Goal: Task Accomplishment & Management: Use online tool/utility

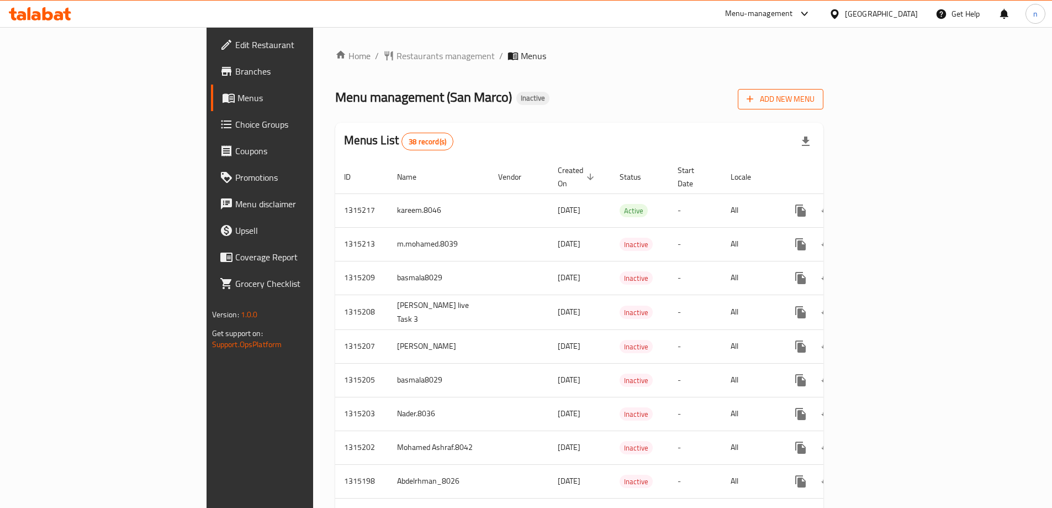
click at [815, 102] on span "Add New Menu" at bounding box center [781, 99] width 68 height 14
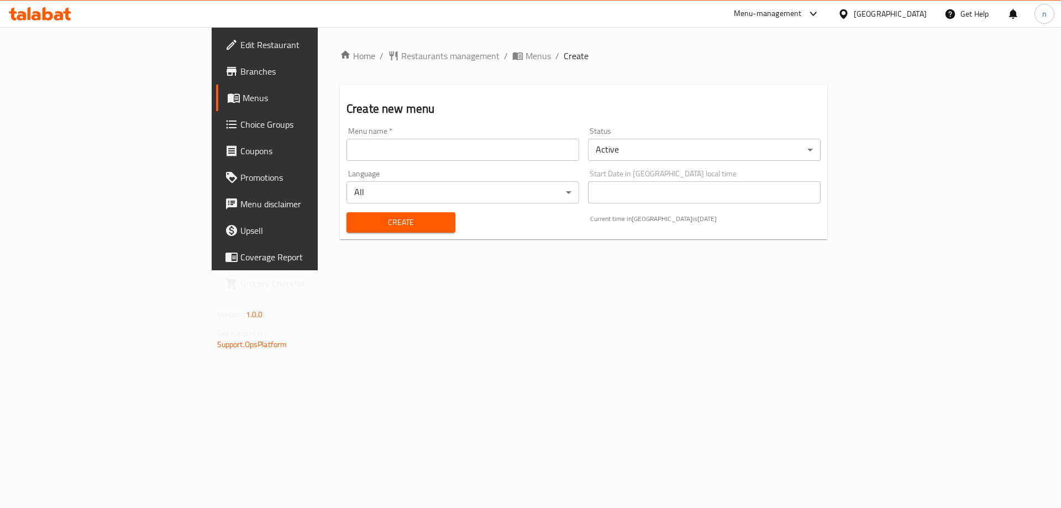
drag, startPoint x: 277, startPoint y: 159, endPoint x: 550, endPoint y: 122, distance: 274.8
click at [346, 159] on input "text" at bounding box center [462, 150] width 233 height 22
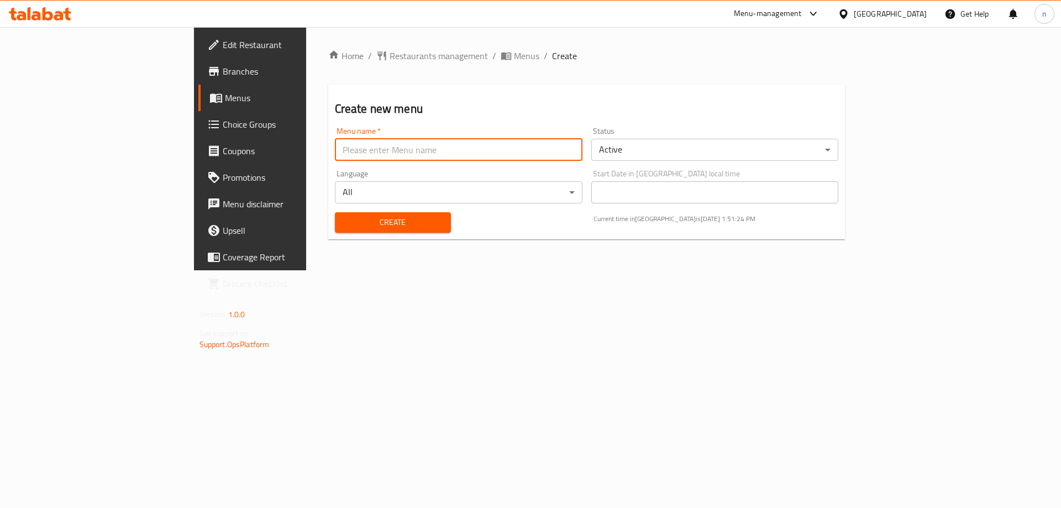
type input "nada.8034"
click at [349, 227] on span "Create" at bounding box center [393, 222] width 98 height 14
click at [344, 223] on span "Create" at bounding box center [393, 222] width 98 height 14
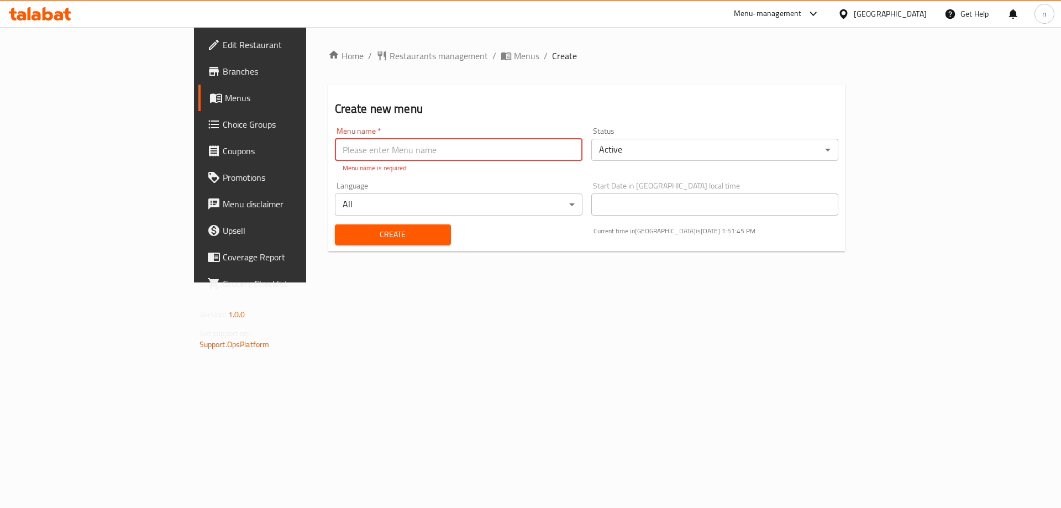
click at [335, 154] on input "text" at bounding box center [459, 150] width 248 height 22
type input "nada.8034"
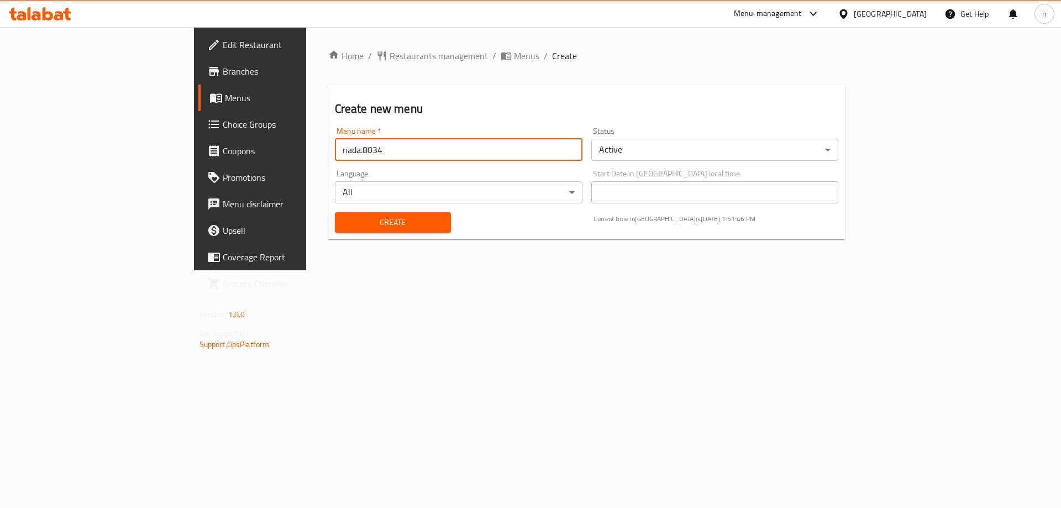
click at [335, 214] on button "Create" at bounding box center [393, 222] width 116 height 20
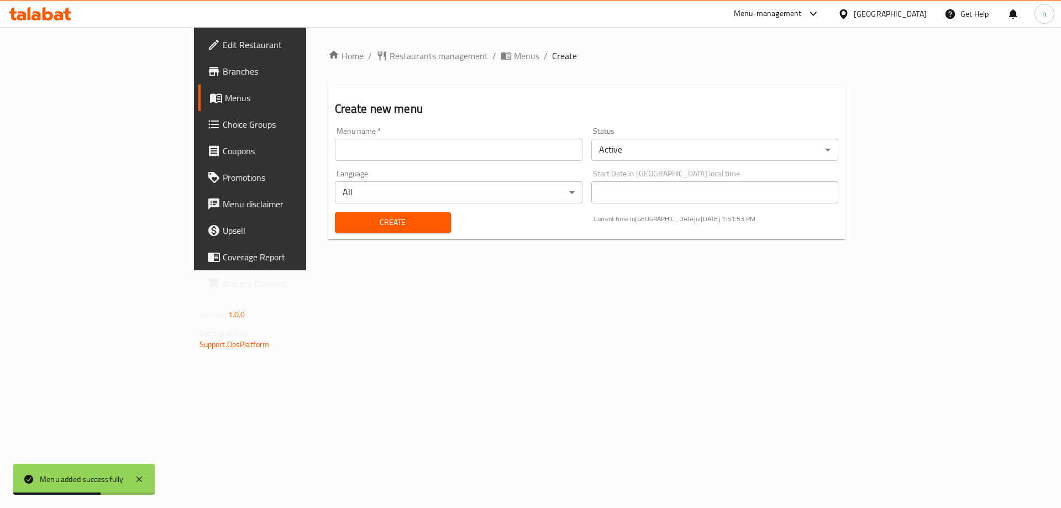
click at [225, 92] on span "Menus" at bounding box center [294, 97] width 138 height 13
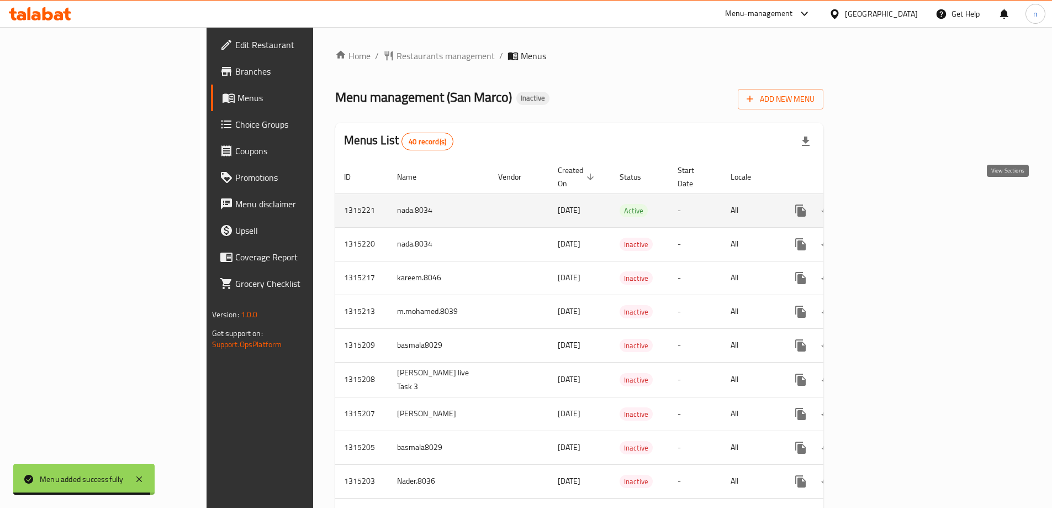
click at [894, 197] on link "enhanced table" at bounding box center [880, 210] width 27 height 27
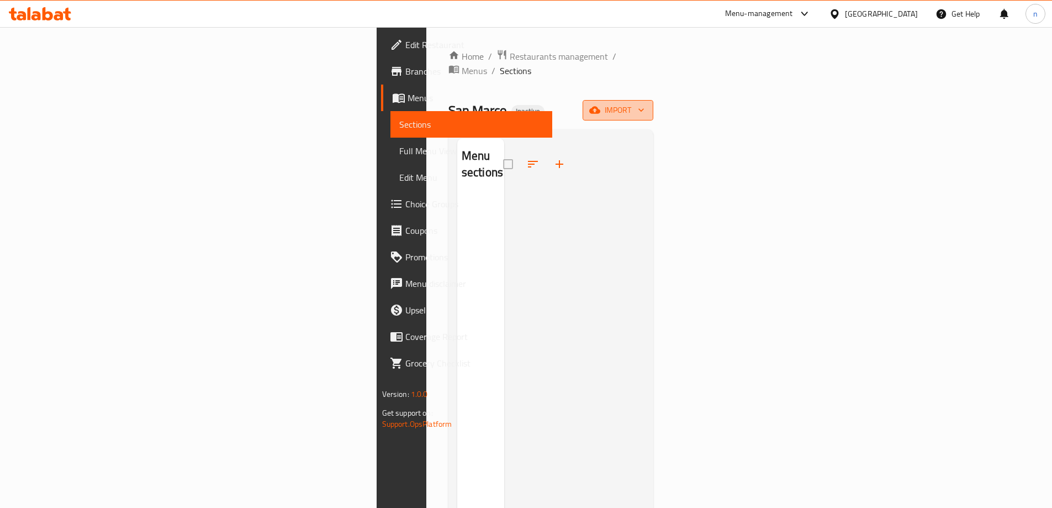
click at [645, 103] on span "import" at bounding box center [618, 110] width 53 height 14
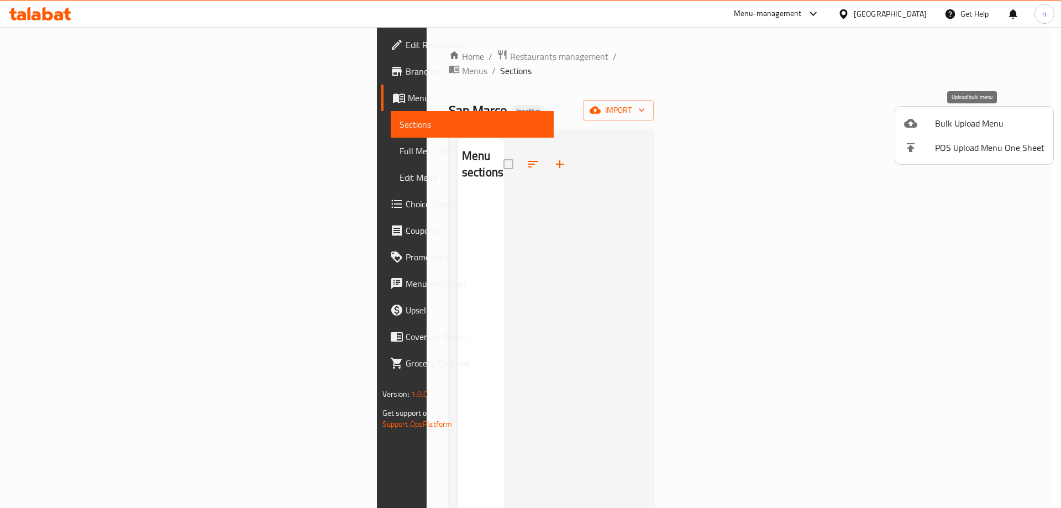
click at [944, 125] on span "Bulk Upload Menu" at bounding box center [989, 123] width 109 height 13
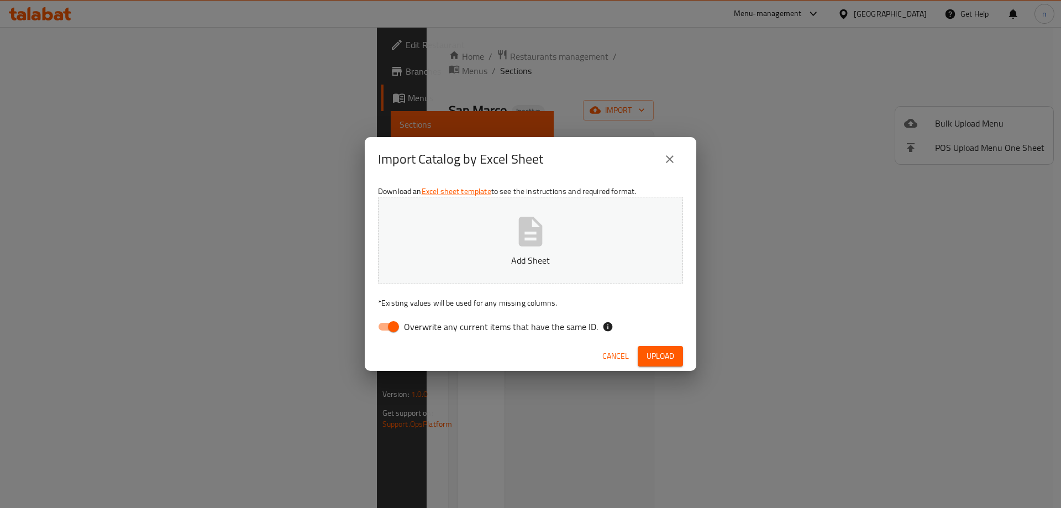
click at [387, 328] on input "Overwrite any current items that have the same ID." at bounding box center [393, 326] width 63 height 21
checkbox input "false"
click at [661, 350] on span "Upload" at bounding box center [660, 356] width 28 height 14
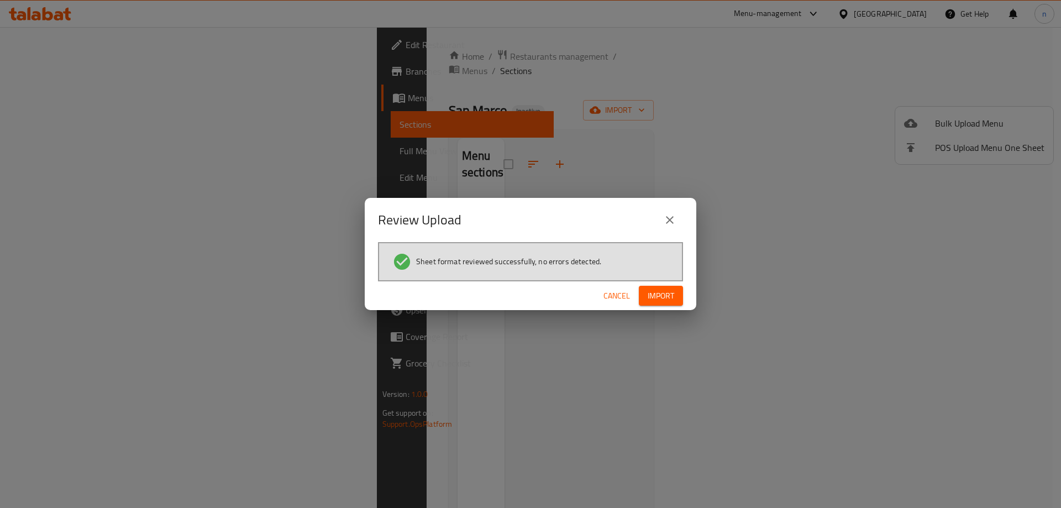
click at [660, 300] on span "Import" at bounding box center [661, 296] width 27 height 14
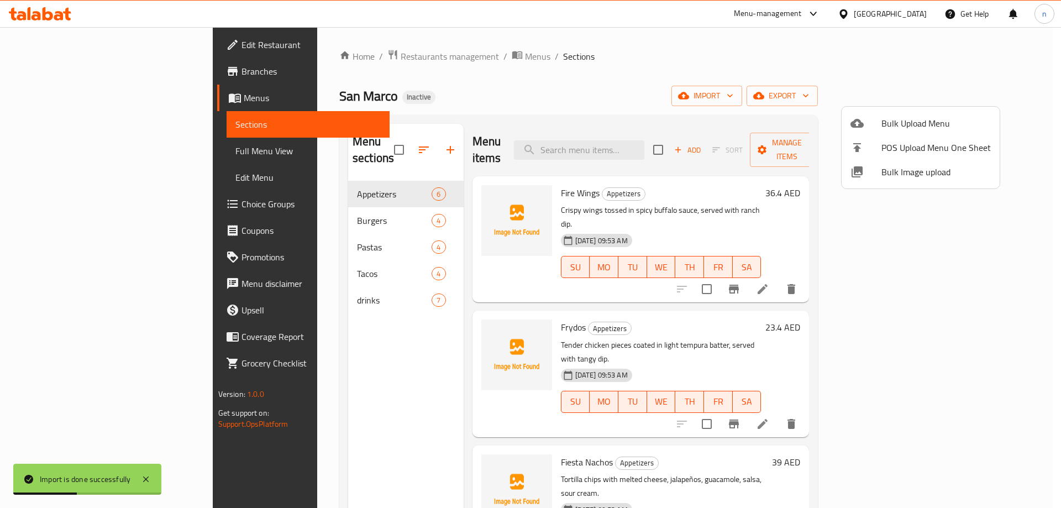
click at [110, 146] on div at bounding box center [530, 254] width 1061 height 508
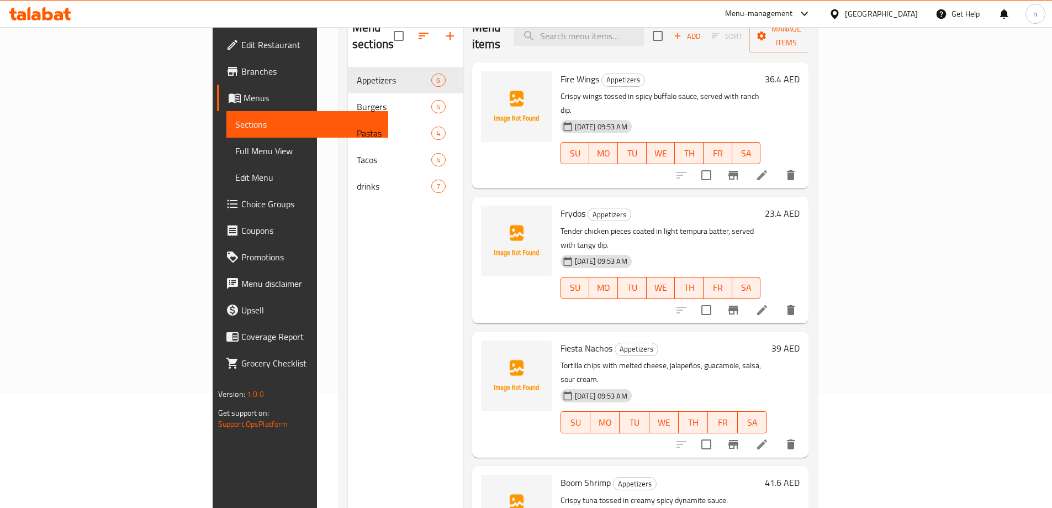
scroll to position [44, 0]
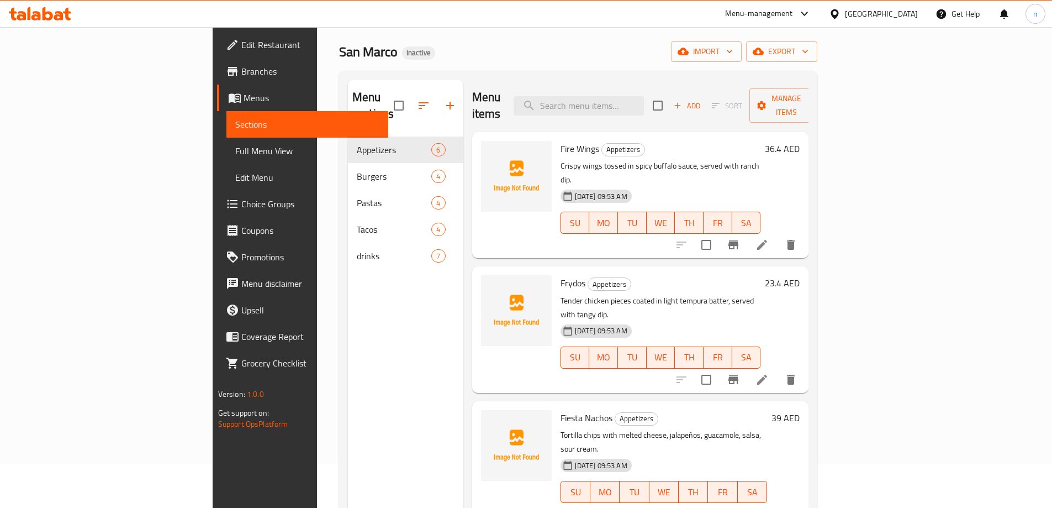
click at [235, 157] on span "Full Menu View" at bounding box center [307, 150] width 144 height 13
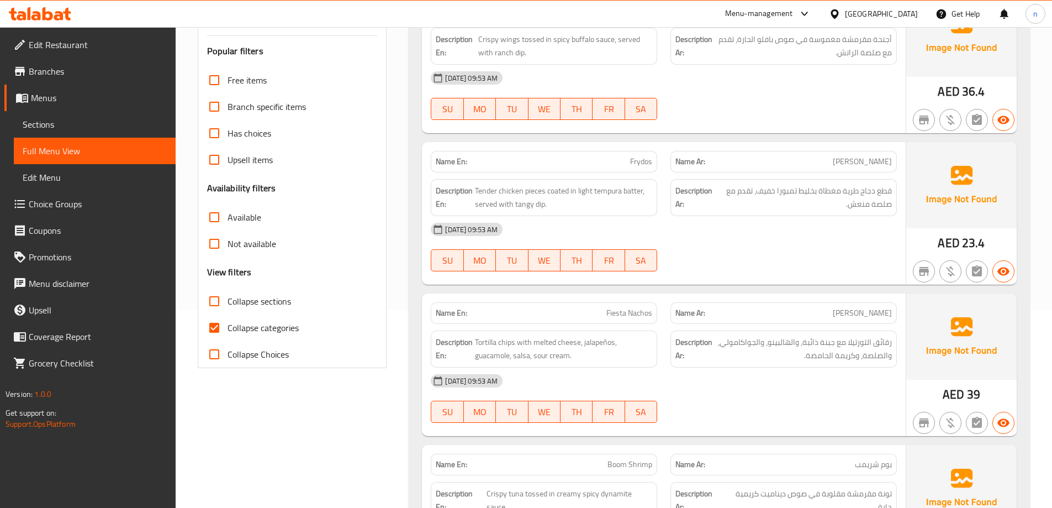
scroll to position [210, 0]
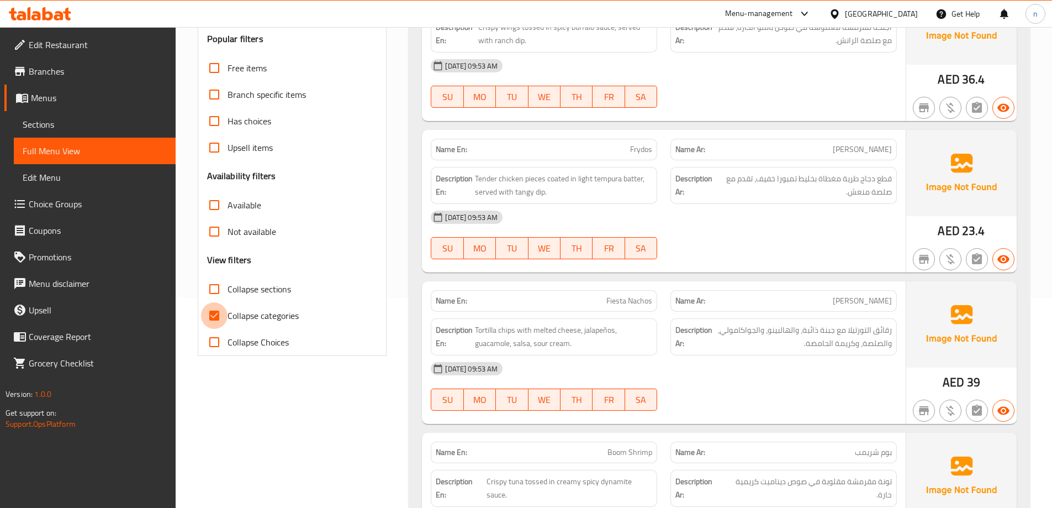
click at [223, 315] on input "Collapse categories" at bounding box center [214, 315] width 27 height 27
checkbox input "false"
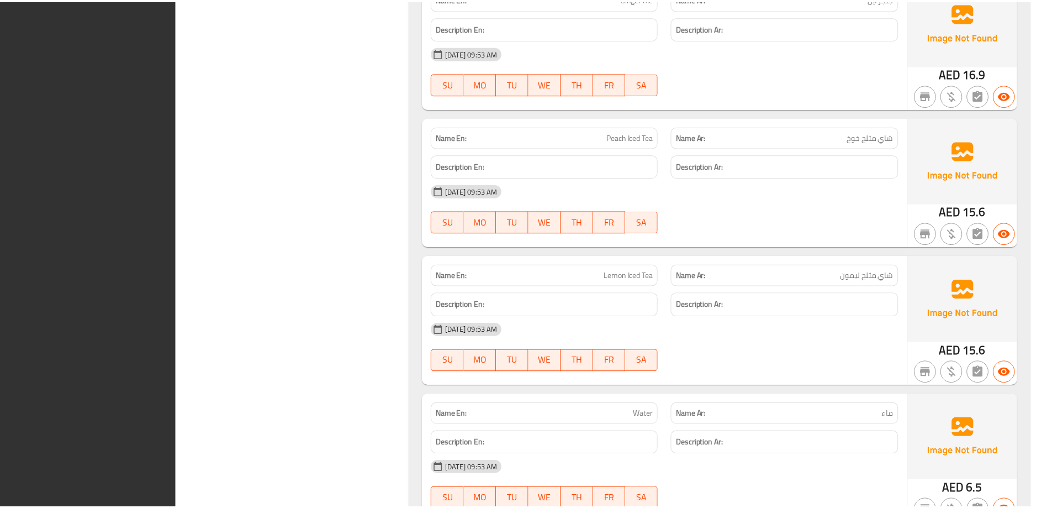
scroll to position [3617, 0]
